Goal: Obtain resource: Download file/media

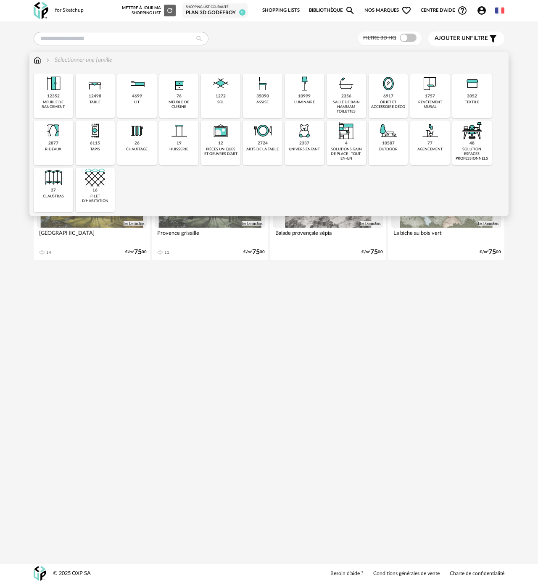
click at [427, 100] on div "revêtement mural" at bounding box center [430, 105] width 34 height 10
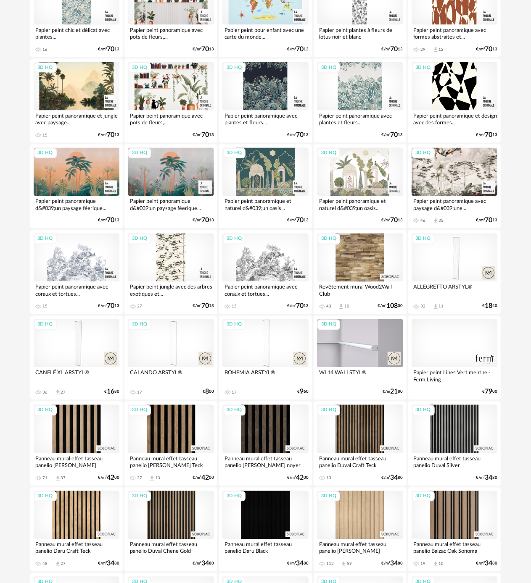
scroll to position [672, 0]
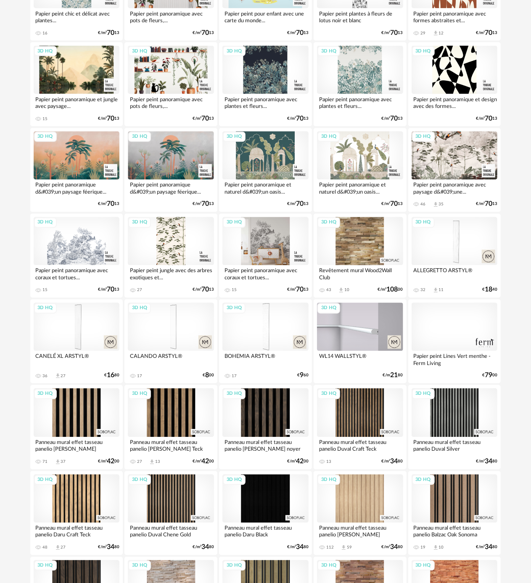
click at [266, 250] on div "3D HQ" at bounding box center [265, 241] width 86 height 48
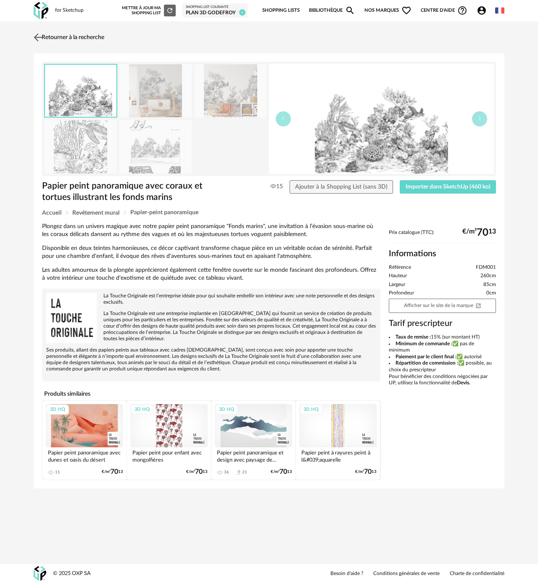
click at [38, 34] on img at bounding box center [38, 37] width 12 height 12
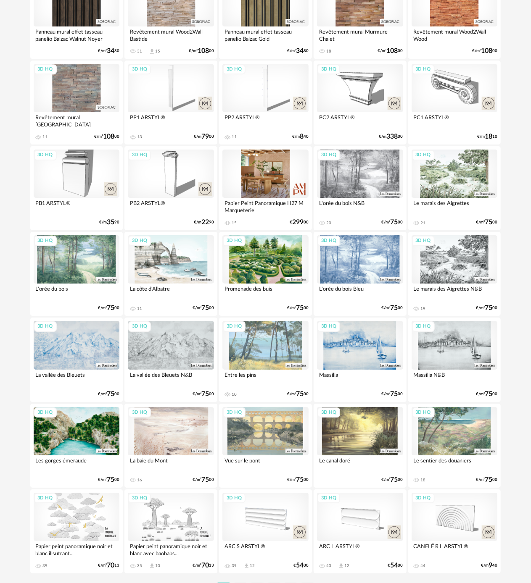
scroll to position [1299, 0]
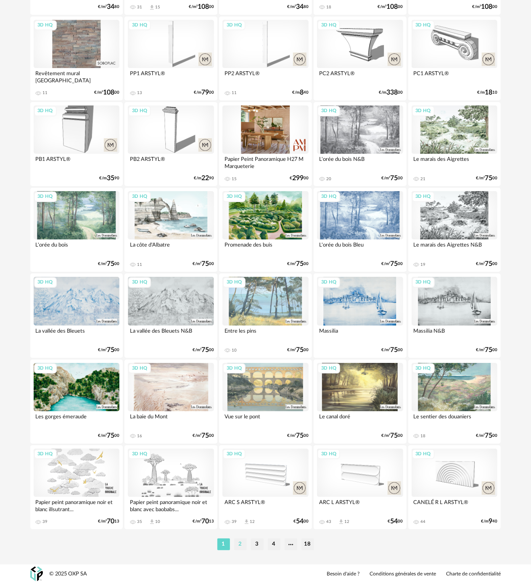
click at [240, 542] on li "2" at bounding box center [240, 545] width 13 height 12
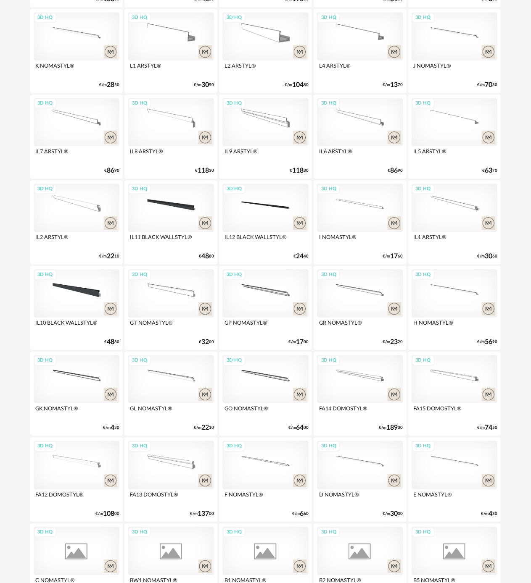
scroll to position [1299, 0]
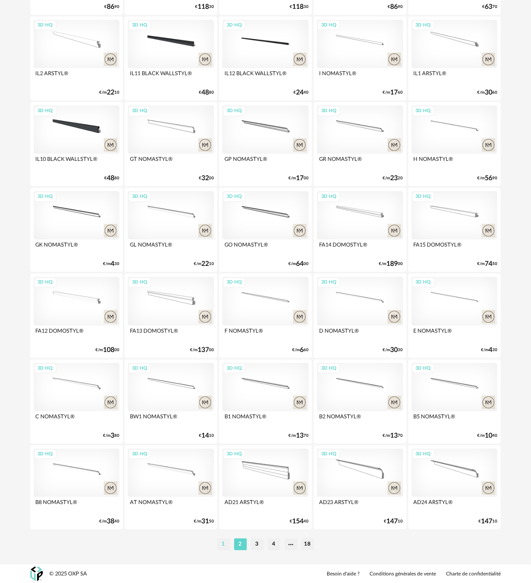
click at [224, 542] on li "1" at bounding box center [223, 545] width 13 height 12
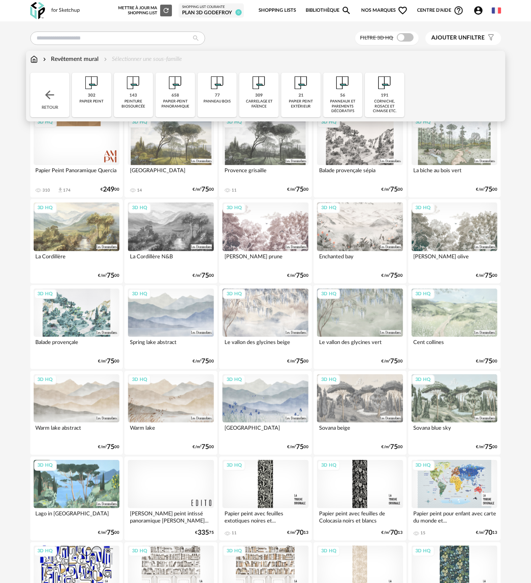
click at [69, 58] on div "Revêtement mural" at bounding box center [70, 59] width 58 height 8
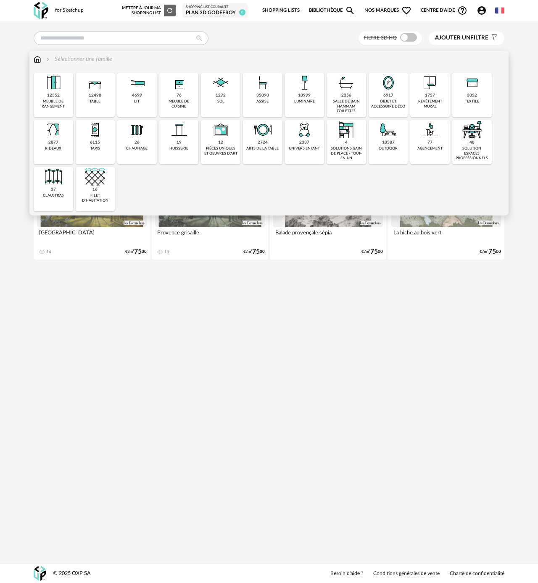
click at [441, 100] on div "revêtement mural" at bounding box center [430, 104] width 34 height 10
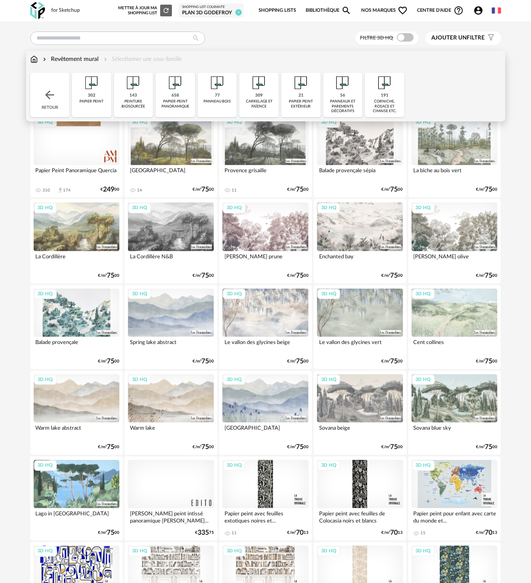
click at [98, 105] on div "302 papier peint" at bounding box center [92, 95] width 40 height 45
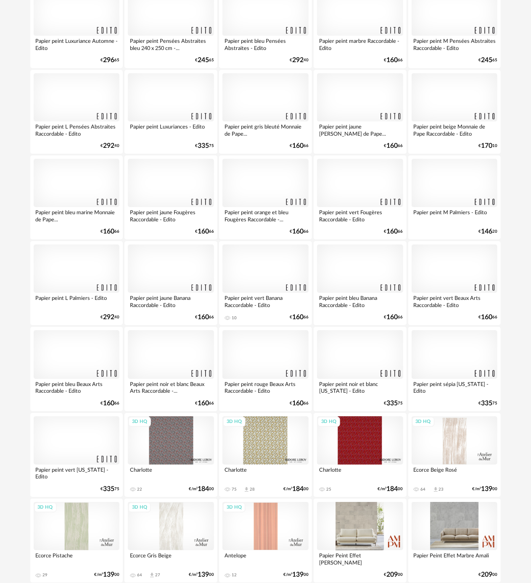
scroll to position [1299, 0]
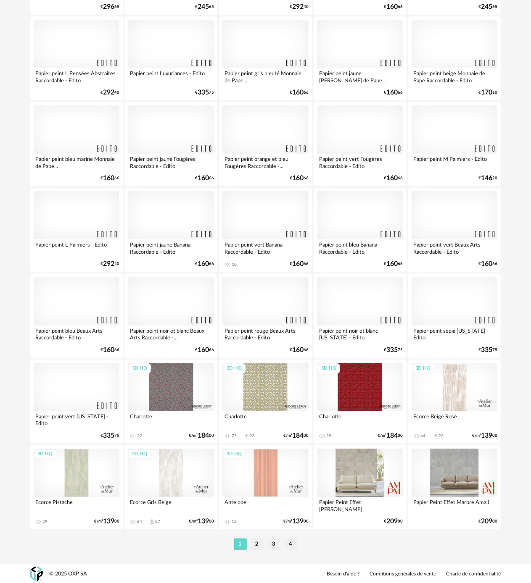
click at [258, 545] on li "2" at bounding box center [257, 545] width 13 height 12
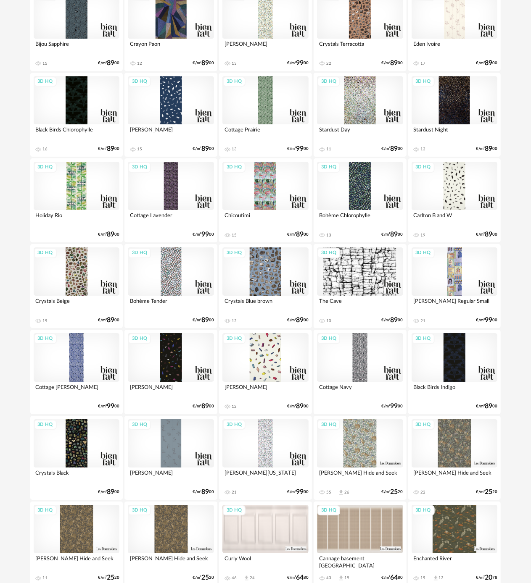
scroll to position [1299, 0]
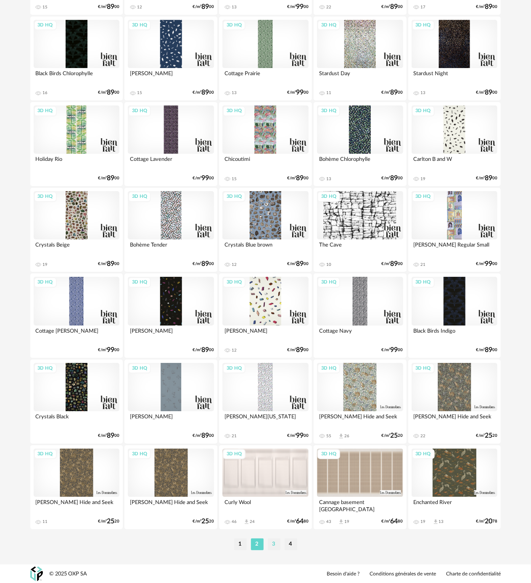
click at [269, 541] on li "3" at bounding box center [274, 545] width 13 height 12
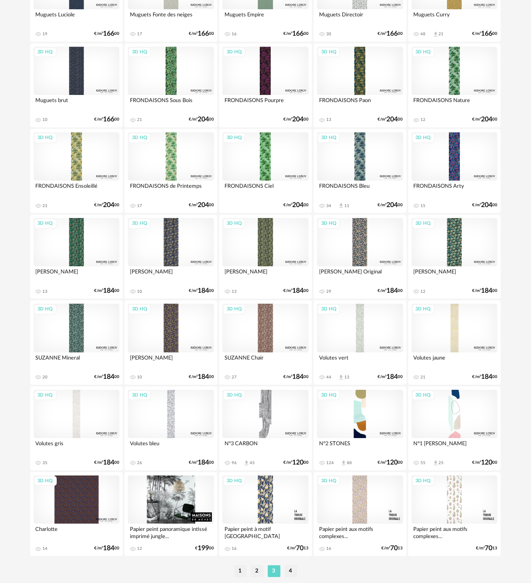
scroll to position [1299, 0]
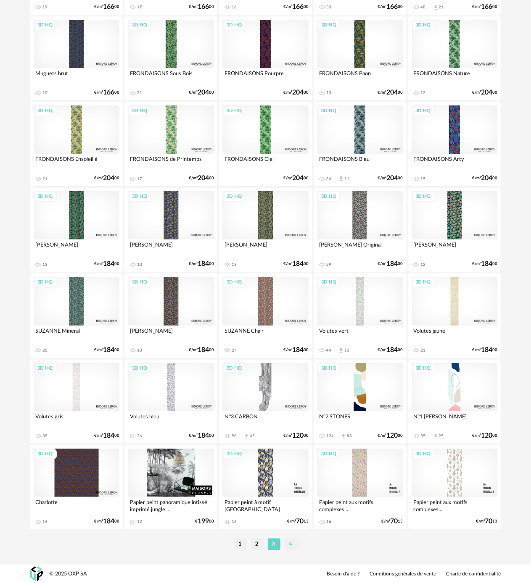
click at [294, 544] on li "4" at bounding box center [291, 545] width 13 height 12
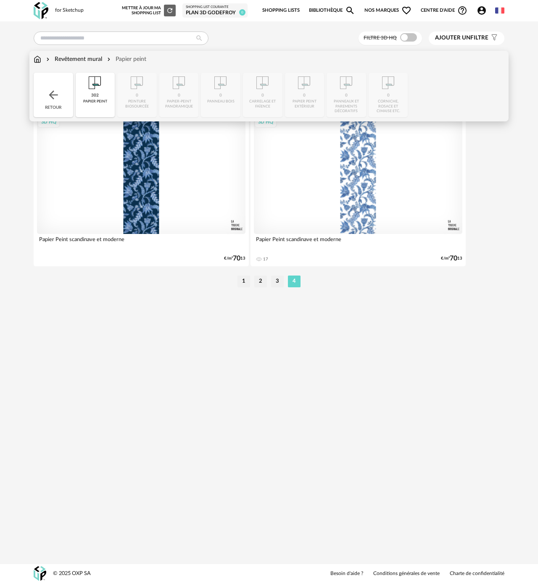
click at [122, 56] on div "Papier peint" at bounding box center [125, 59] width 41 height 8
click at [82, 58] on div "Revêtement mural" at bounding box center [74, 59] width 58 height 8
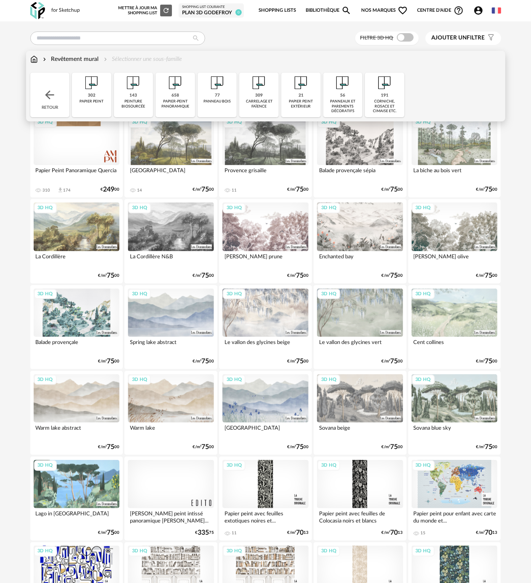
click at [176, 99] on div "papier-peint panoramique" at bounding box center [175, 104] width 34 height 10
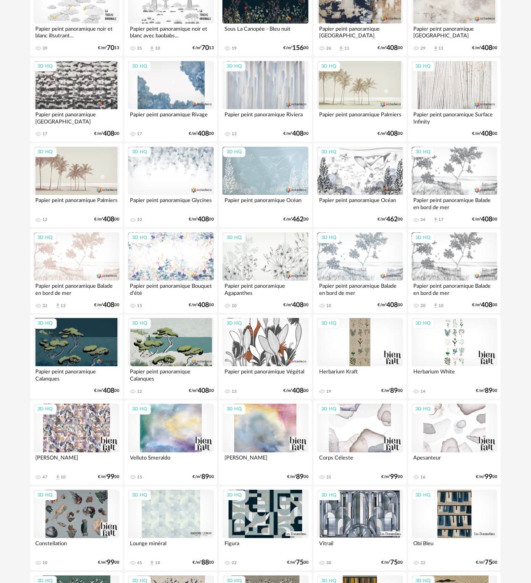
scroll to position [1177, 0]
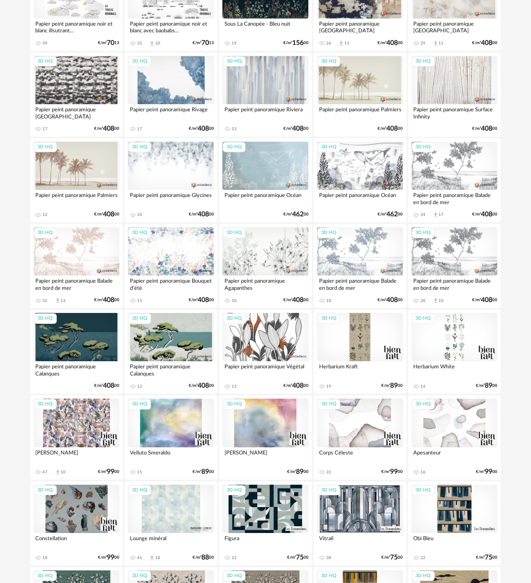
click at [254, 258] on div "3D HQ" at bounding box center [265, 251] width 86 height 48
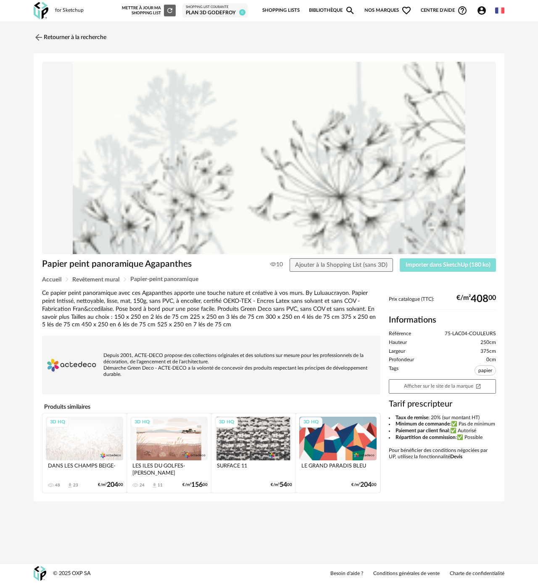
click at [447, 269] on button "Importer dans SketchUp (180 ko)" at bounding box center [448, 264] width 96 height 13
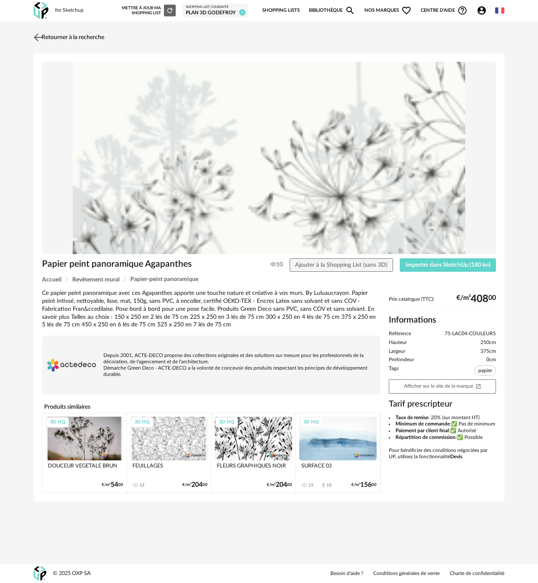
click at [66, 39] on link "Retourner à la recherche" at bounding box center [68, 37] width 73 height 18
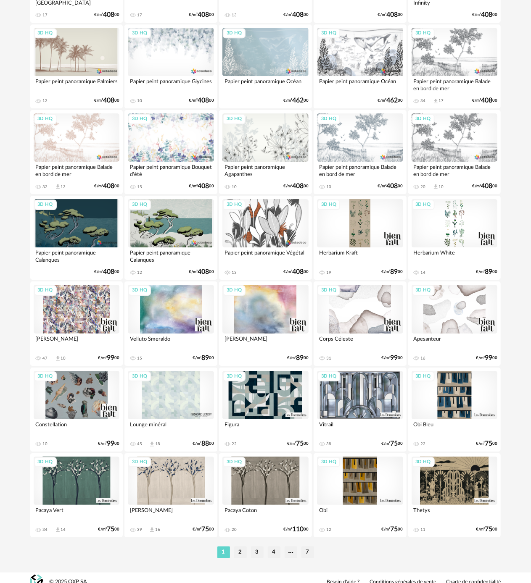
scroll to position [1299, 0]
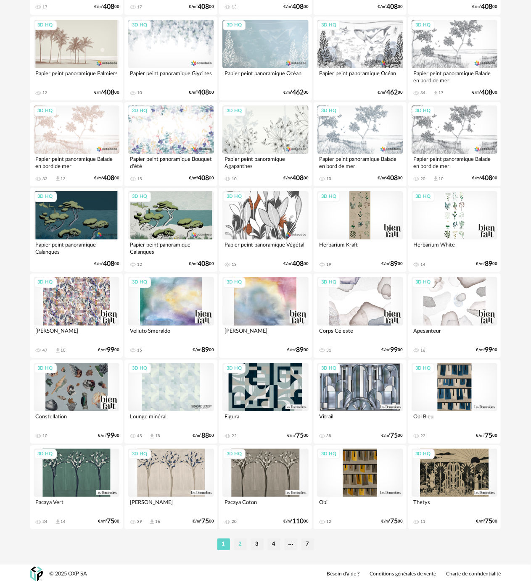
click at [240, 547] on li "2" at bounding box center [240, 545] width 13 height 12
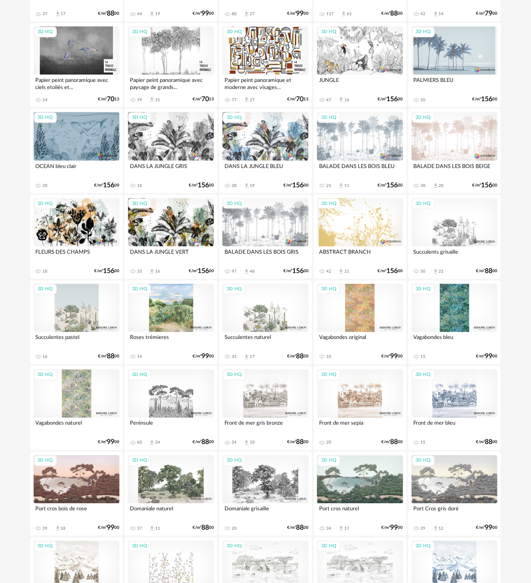
scroll to position [672, 0]
